Goal: Task Accomplishment & Management: Use online tool/utility

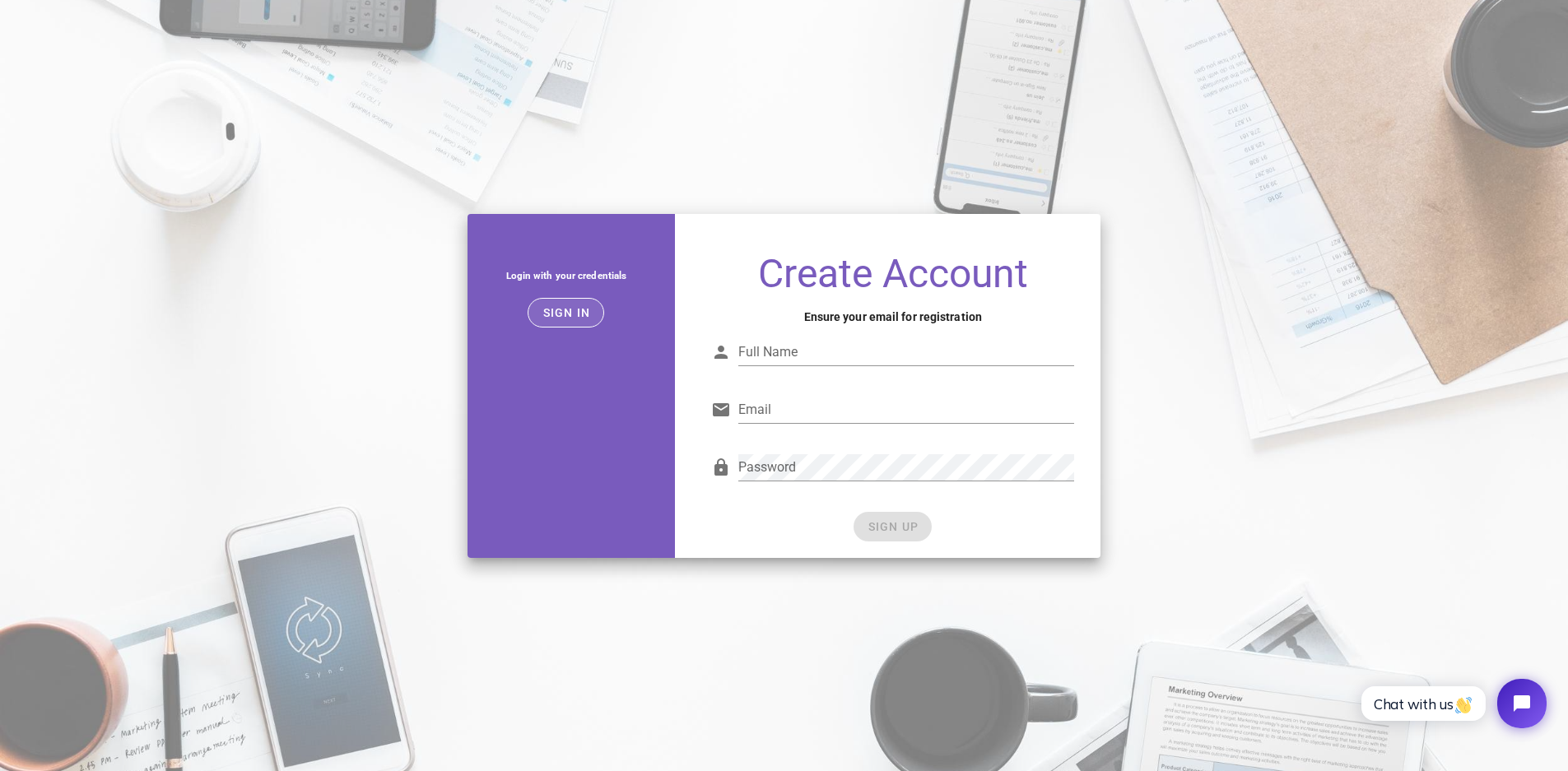
click at [557, 325] on button "Sign in" at bounding box center [566, 313] width 76 height 30
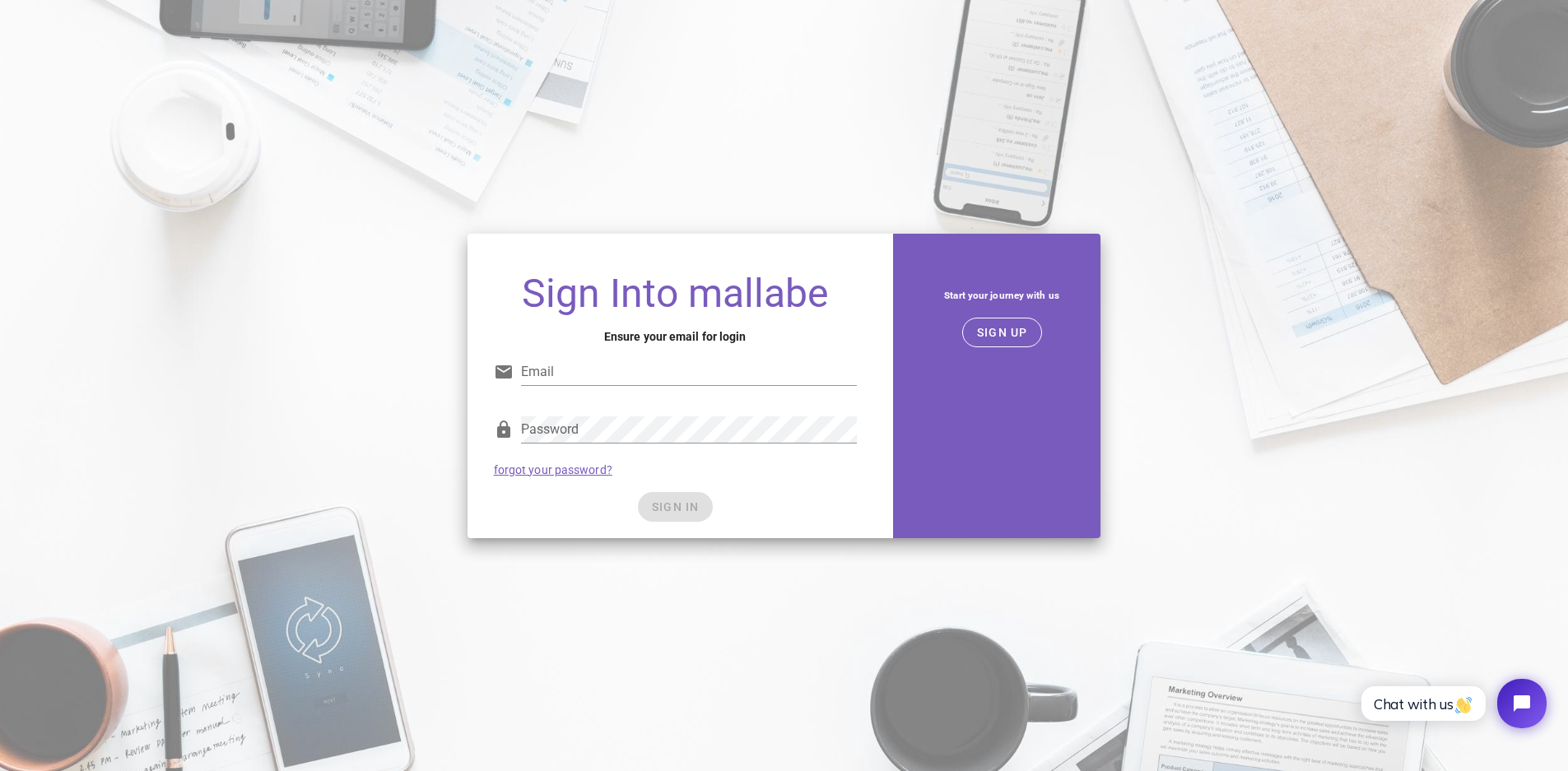
click at [1006, 307] on div "Start your journey with us" at bounding box center [1002, 295] width 199 height 44
click at [1007, 327] on span "SIGN UP" at bounding box center [1002, 332] width 52 height 13
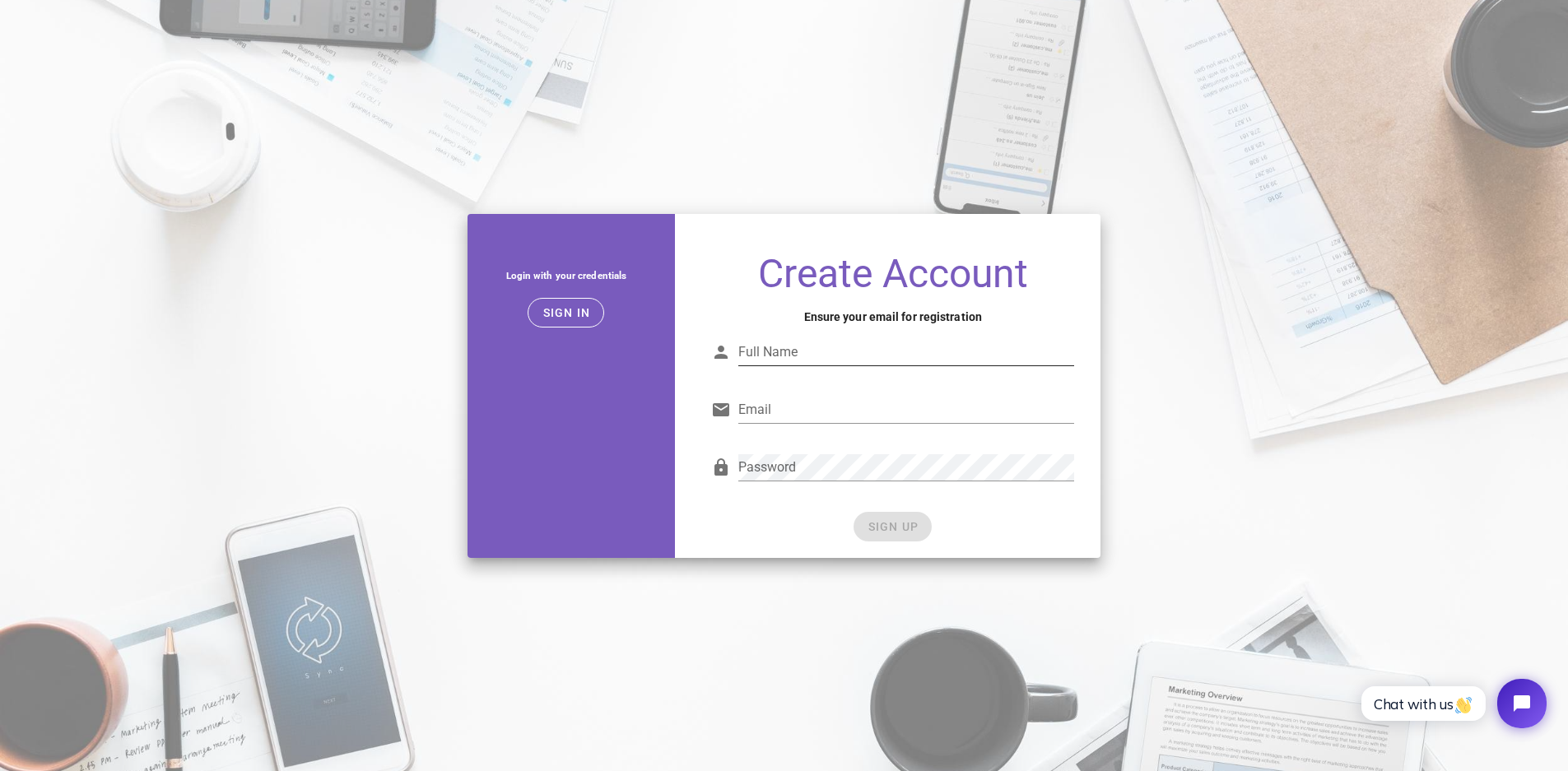
click at [816, 334] on div "Full Name" at bounding box center [892, 356] width 363 height 54
type input "Gerit Fehrmann"
type input "[EMAIL_ADDRESS][PERSON_NAME][DOMAIN_NAME]"
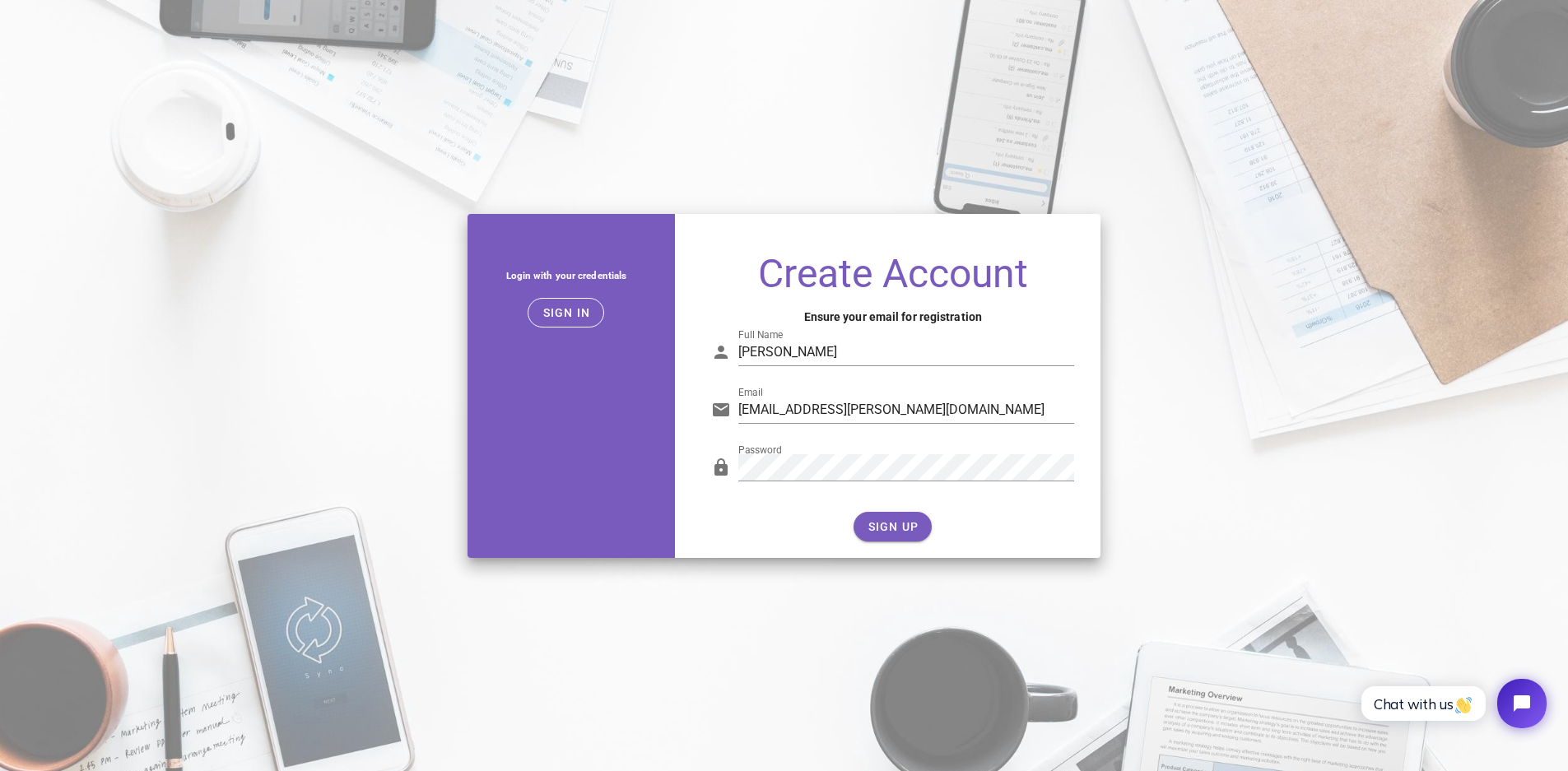
click at [921, 512] on div "SIGN UP" at bounding box center [892, 527] width 363 height 30
click at [920, 529] on button "SIGN UP" at bounding box center [892, 527] width 78 height 30
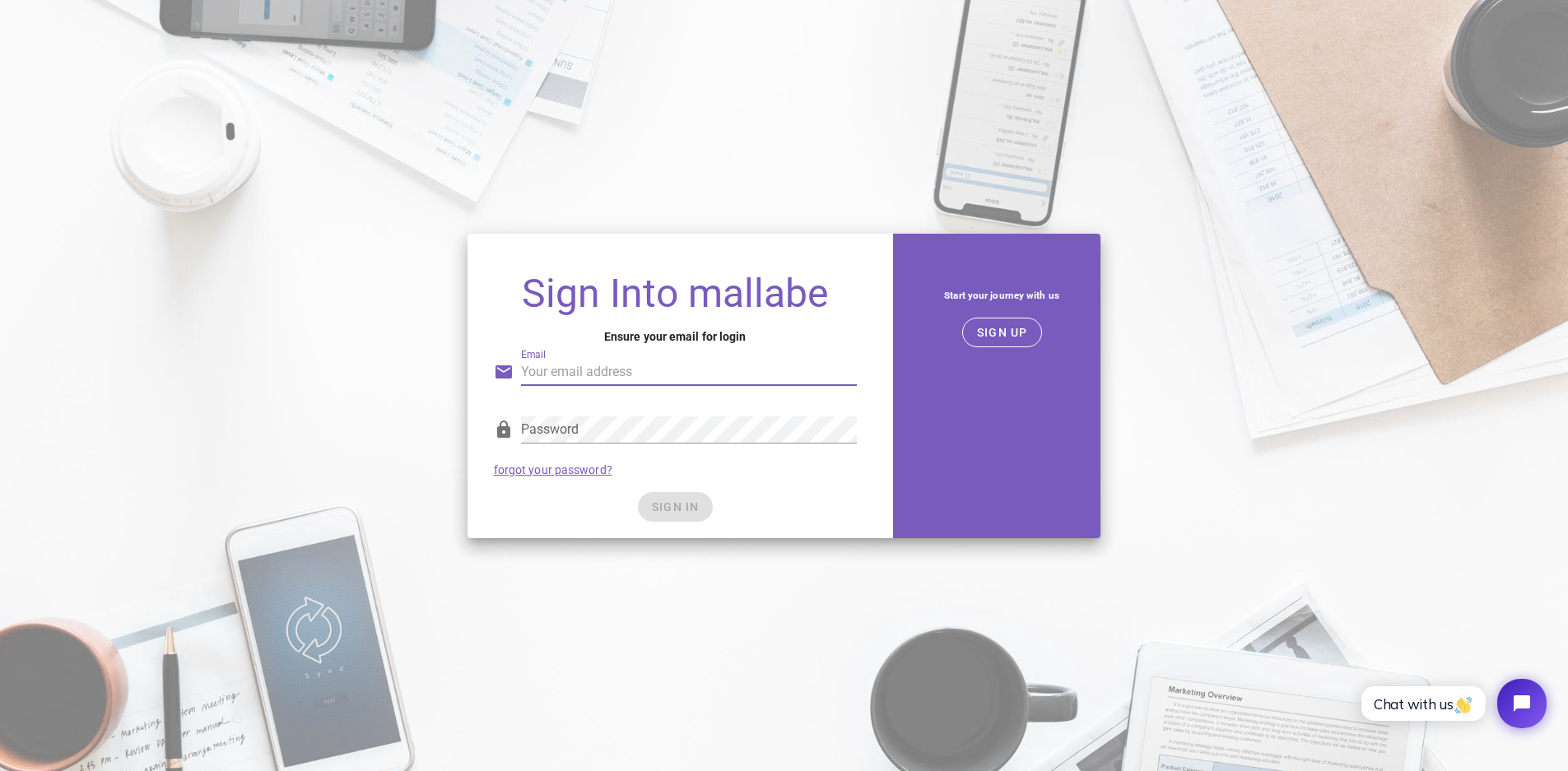
type input "[EMAIL_ADDRESS][PERSON_NAME][DOMAIN_NAME]"
click at [674, 512] on span "SIGN IN" at bounding box center [676, 507] width 48 height 13
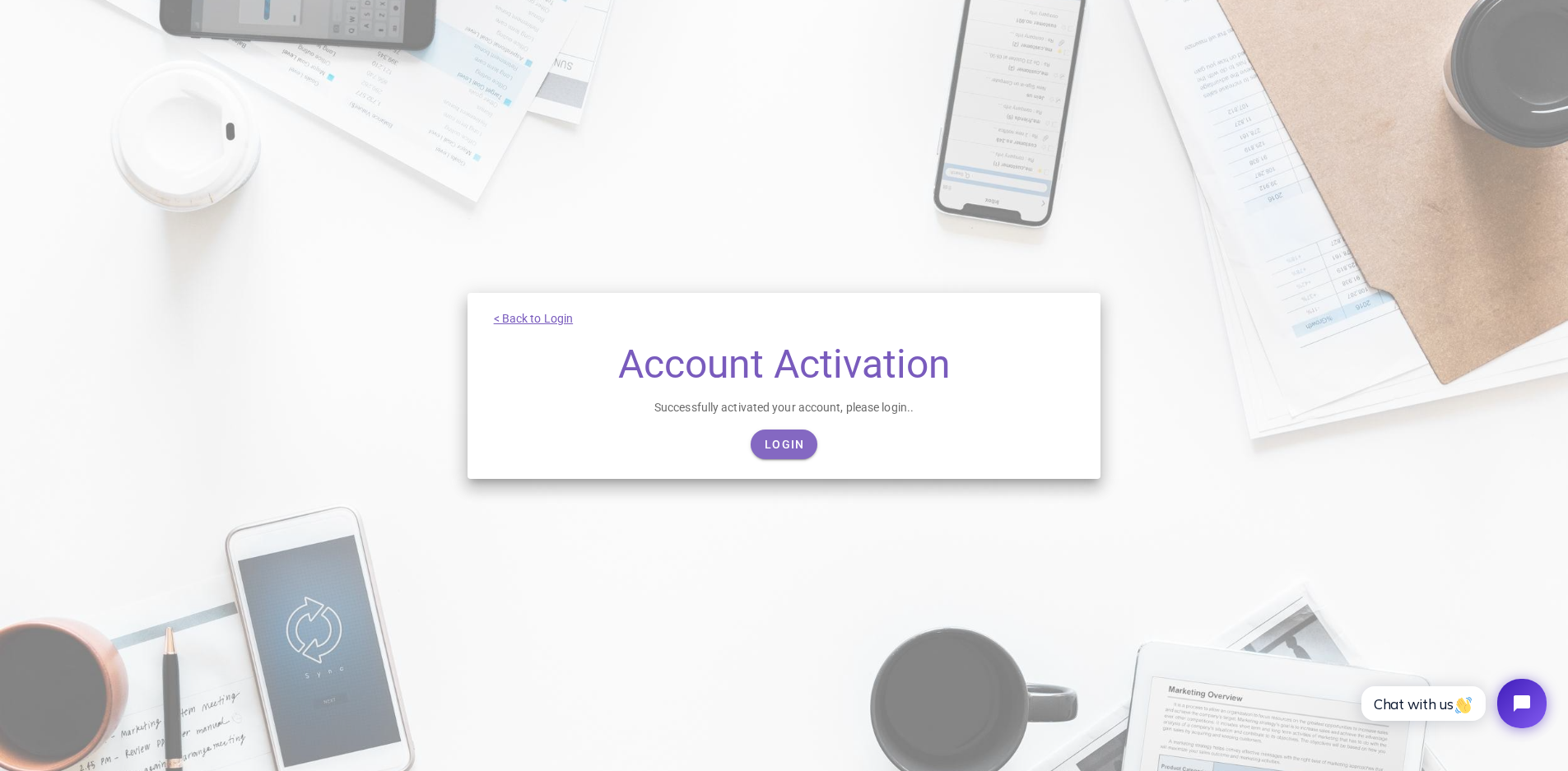
click at [793, 452] on link "Login" at bounding box center [784, 444] width 67 height 30
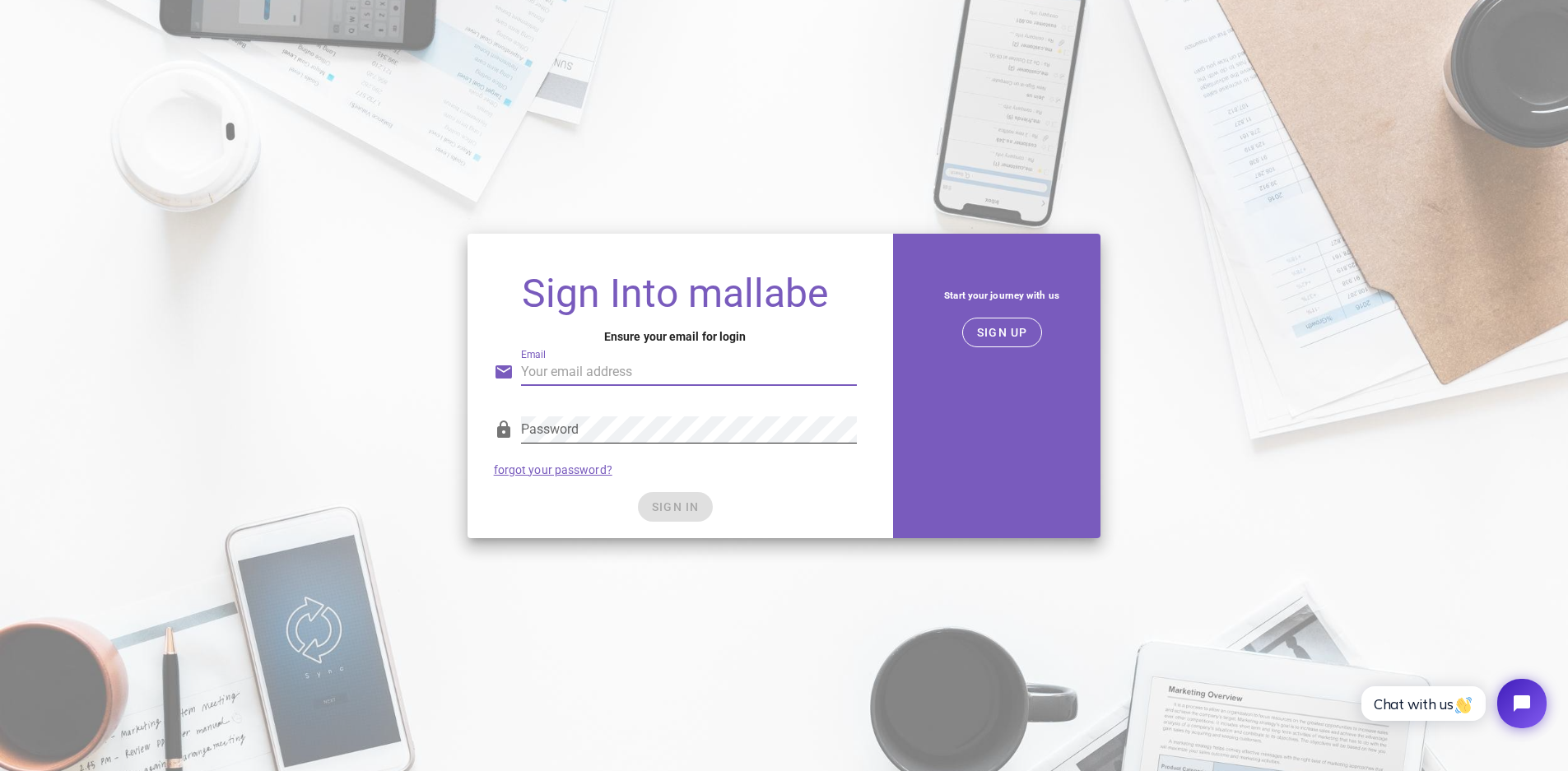
type input "[EMAIL_ADDRESS][PERSON_NAME][DOMAIN_NAME]"
click at [847, 479] on div "Password forgot your password?" at bounding box center [675, 445] width 383 height 86
click at [665, 507] on span "SIGN IN" at bounding box center [676, 507] width 48 height 13
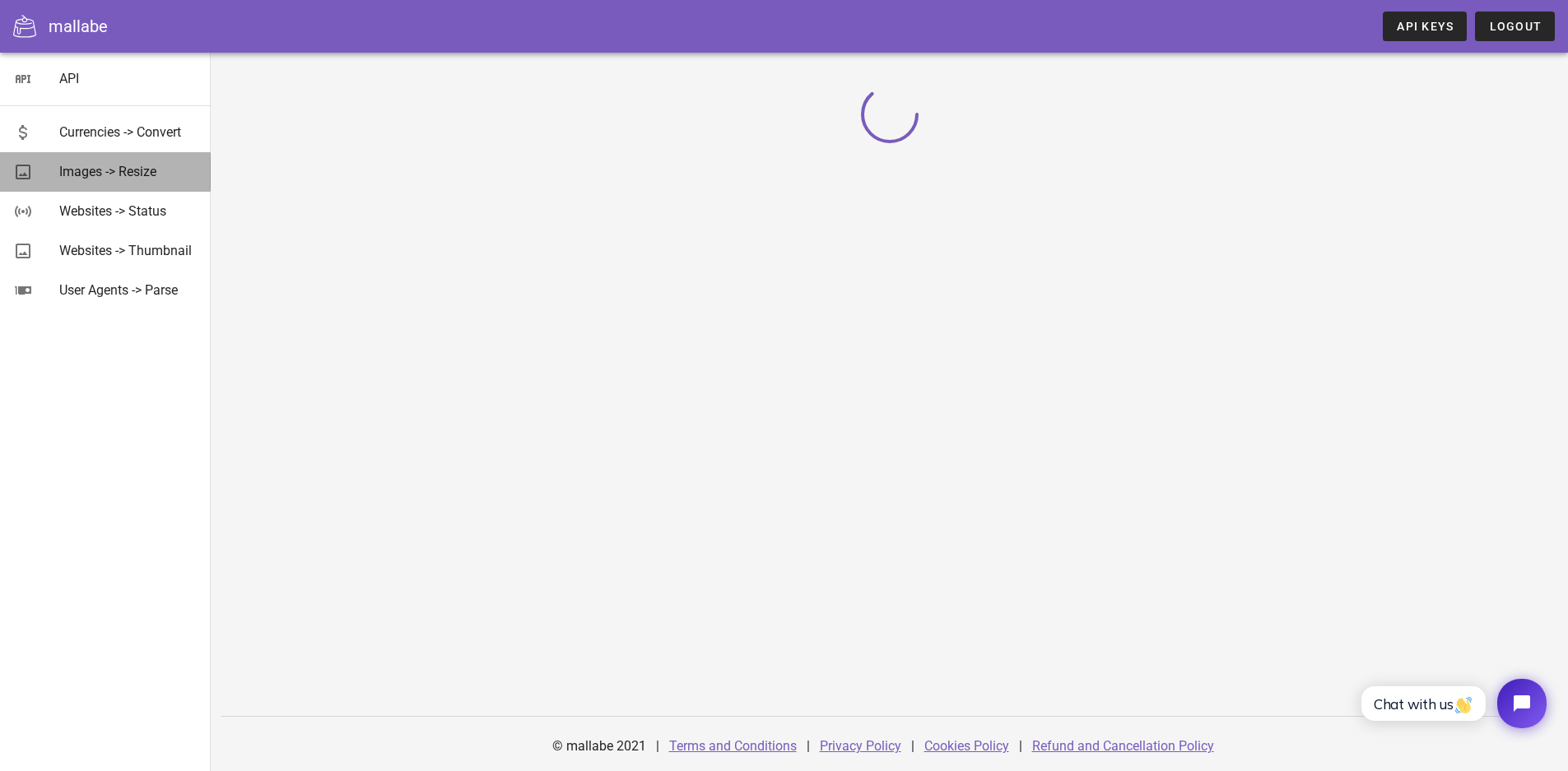
click at [181, 176] on div "Images -> Resize" at bounding box center [128, 171] width 138 height 16
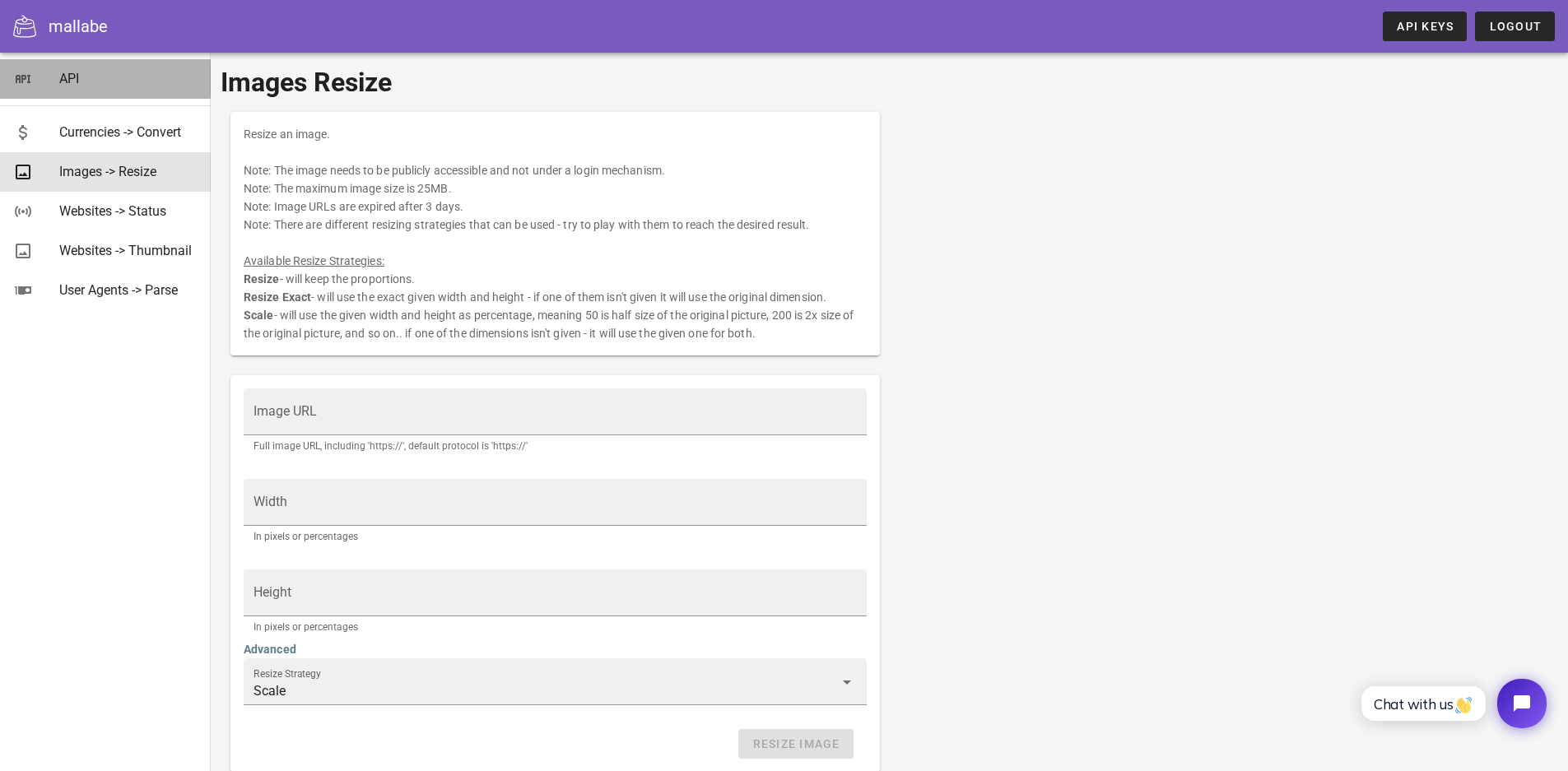
click at [57, 89] on link "API" at bounding box center [106, 79] width 211 height 40
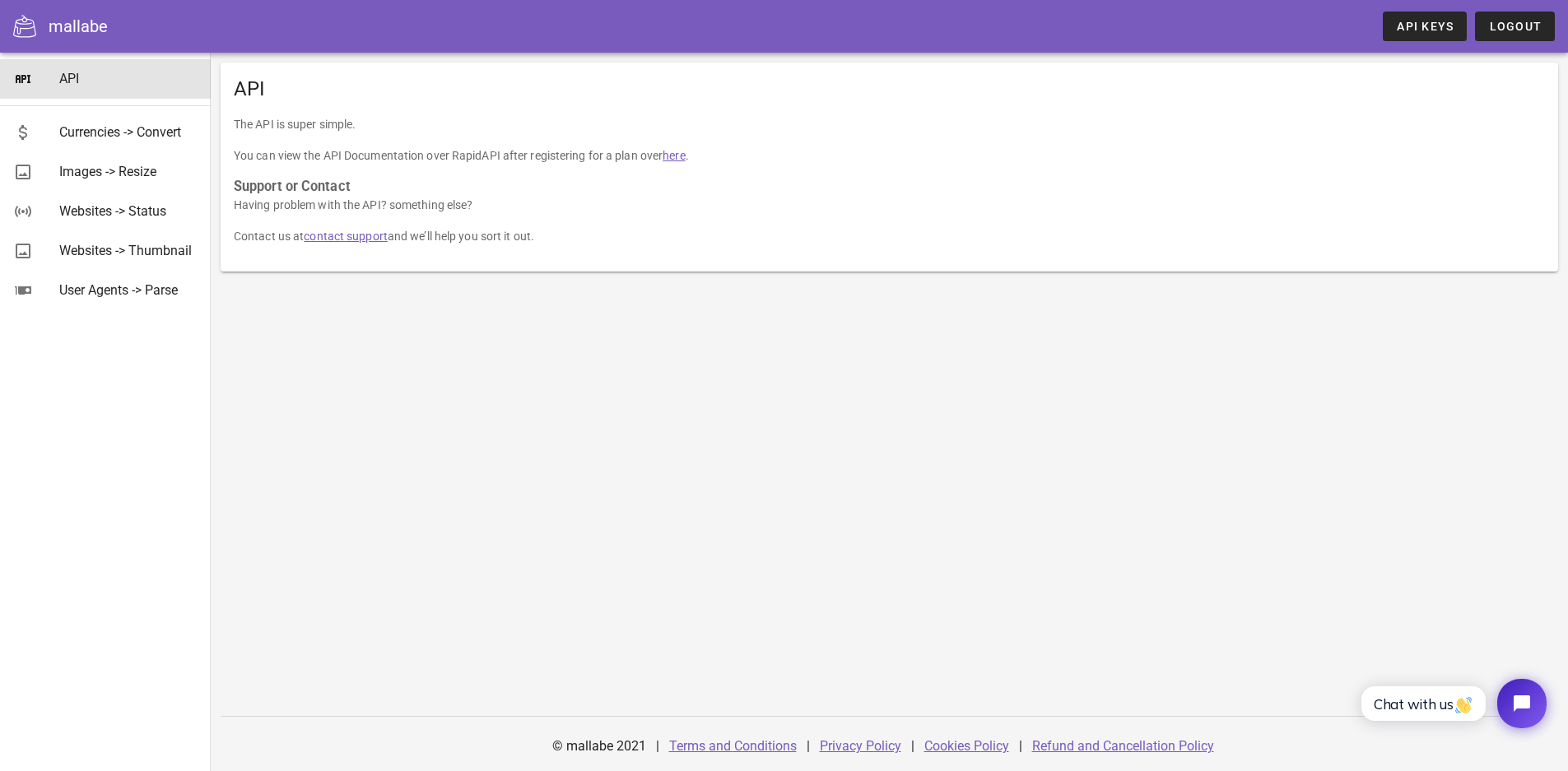
click at [676, 161] on link "here" at bounding box center [673, 155] width 22 height 13
click at [672, 160] on link "here" at bounding box center [673, 155] width 22 height 13
click at [680, 152] on link "here" at bounding box center [673, 155] width 22 height 13
